Goal: Information Seeking & Learning: Learn about a topic

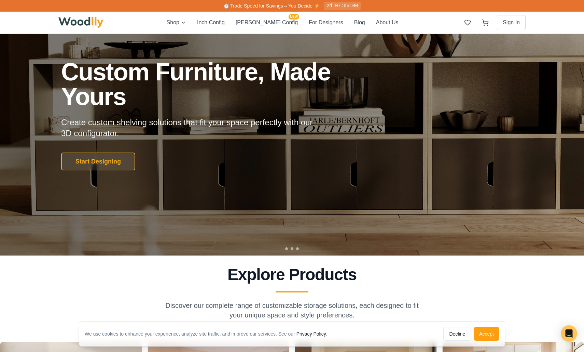
scroll to position [12, 0]
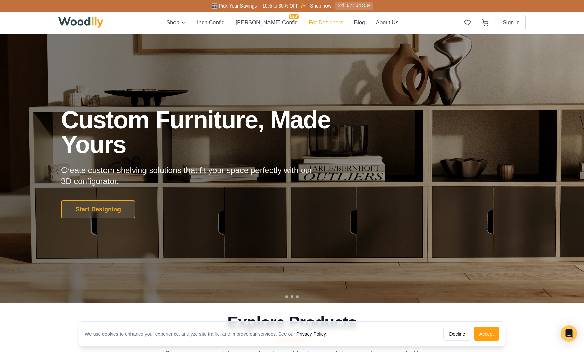
click at [311, 23] on button "For Designers" at bounding box center [326, 22] width 34 height 9
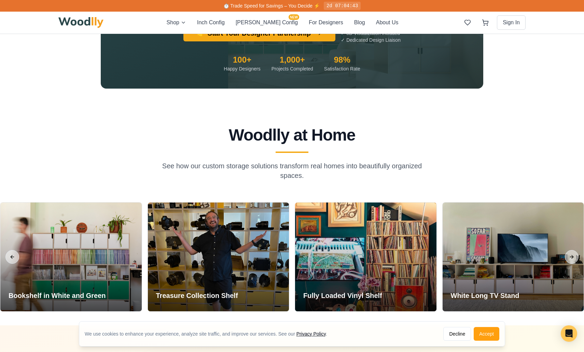
scroll to position [2172, 0]
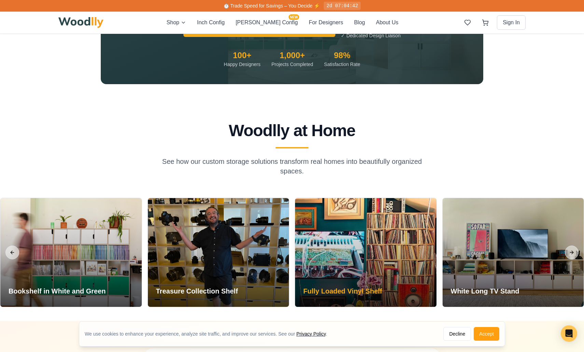
click at [399, 236] on div at bounding box center [365, 252] width 141 height 109
click at [401, 247] on div at bounding box center [365, 252] width 141 height 109
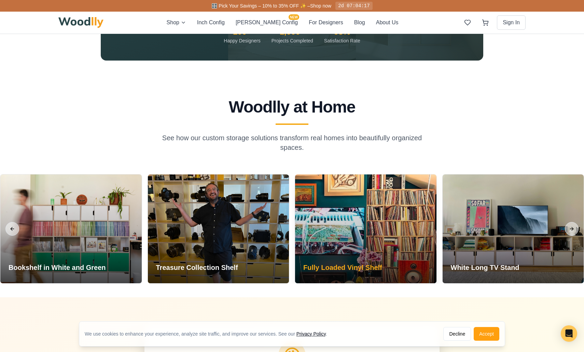
click at [357, 262] on h3 "Fully Loaded Vinyl Shelf" at bounding box center [342, 267] width 79 height 10
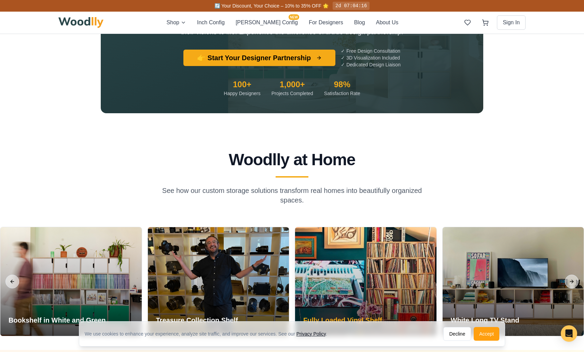
scroll to position [2151, 0]
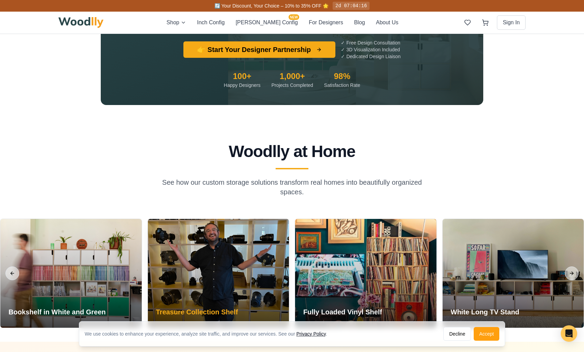
click at [263, 243] on div at bounding box center [218, 273] width 141 height 109
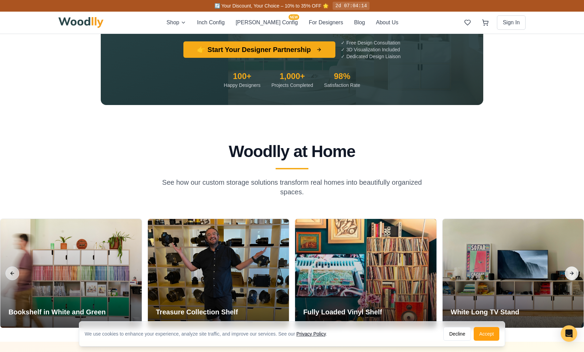
click at [573, 268] on button "Next slide" at bounding box center [572, 273] width 14 height 14
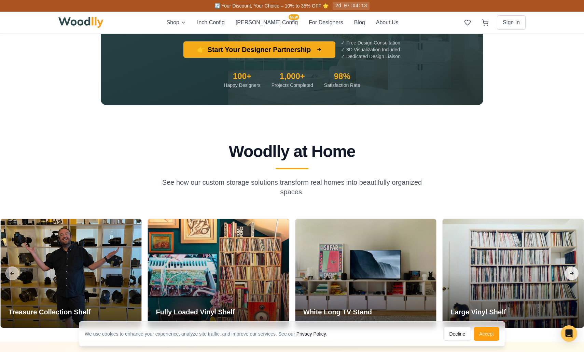
click at [573, 266] on button "Next slide" at bounding box center [572, 273] width 14 height 14
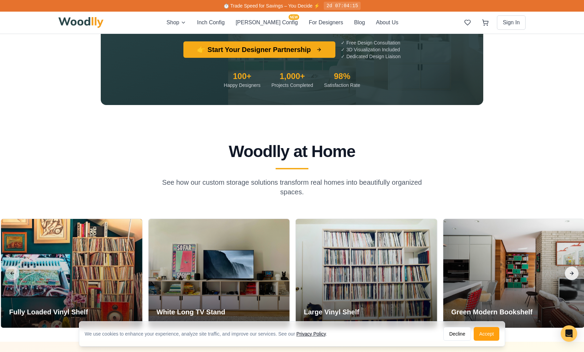
click at [573, 266] on button "Next slide" at bounding box center [572, 273] width 14 height 14
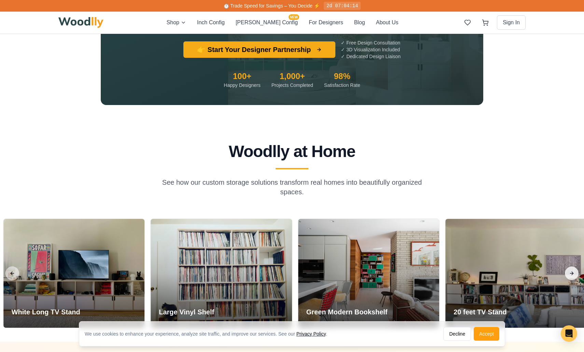
click at [573, 266] on button "Next slide" at bounding box center [572, 273] width 14 height 14
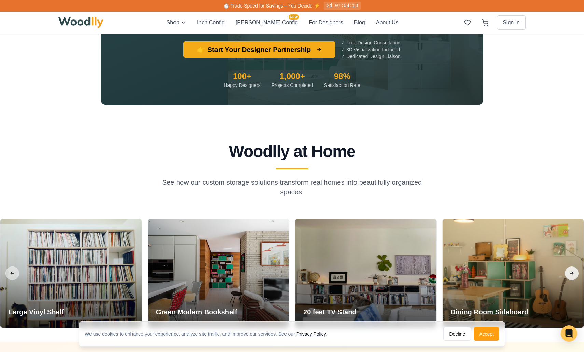
click at [573, 266] on button "Next slide" at bounding box center [572, 273] width 14 height 14
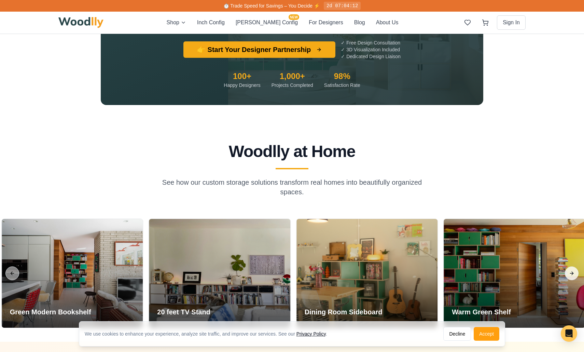
click at [573, 266] on button "Next slide" at bounding box center [572, 273] width 14 height 14
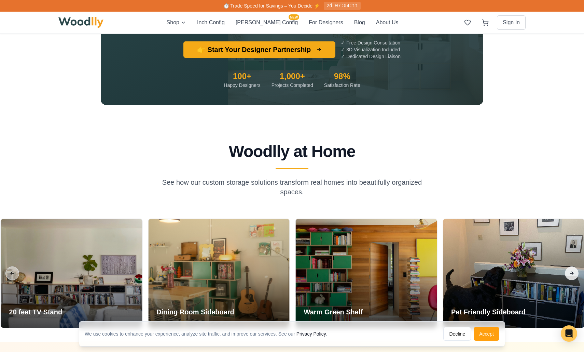
click at [573, 266] on button "Next slide" at bounding box center [572, 273] width 14 height 14
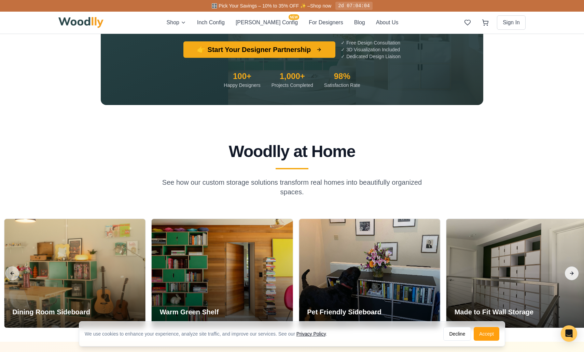
click at [573, 266] on button "Next slide" at bounding box center [572, 273] width 14 height 14
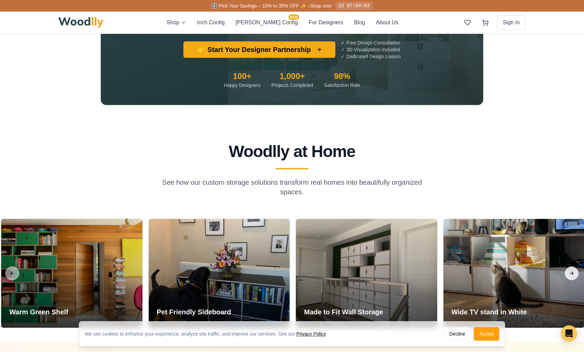
click at [573, 266] on button "Next slide" at bounding box center [572, 273] width 14 height 14
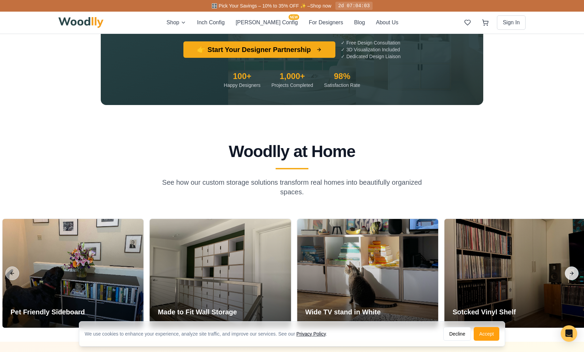
click at [573, 266] on button "Next slide" at bounding box center [572, 273] width 14 height 14
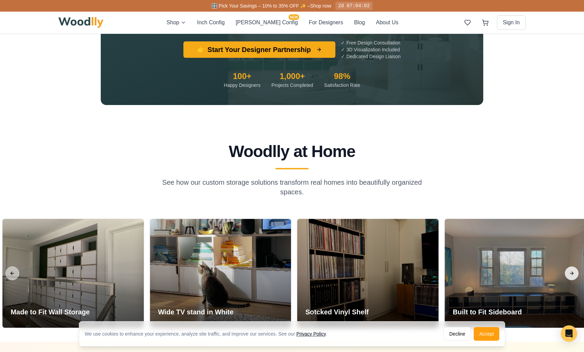
click at [573, 266] on button "Next slide" at bounding box center [572, 273] width 14 height 14
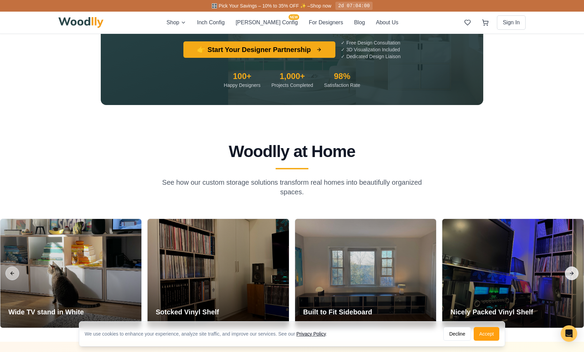
click at [573, 266] on button "Next slide" at bounding box center [572, 273] width 14 height 14
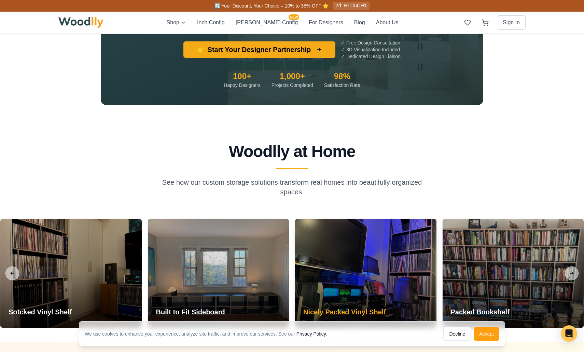
click at [363, 274] on div at bounding box center [365, 273] width 141 height 109
